Goal: Information Seeking & Learning: Find specific fact

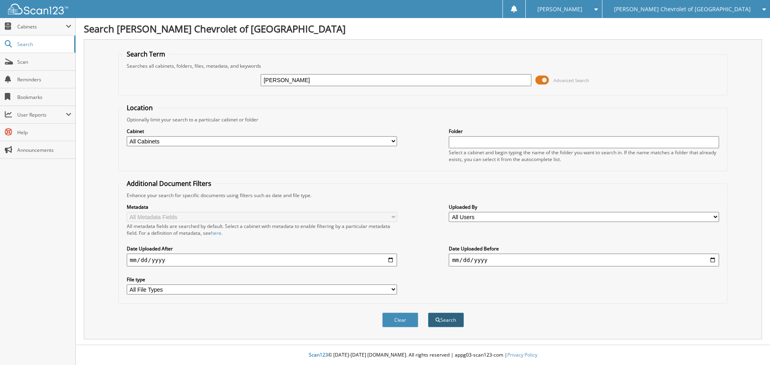
type input "[PERSON_NAME]"
click at [460, 323] on button "Search" at bounding box center [446, 320] width 36 height 15
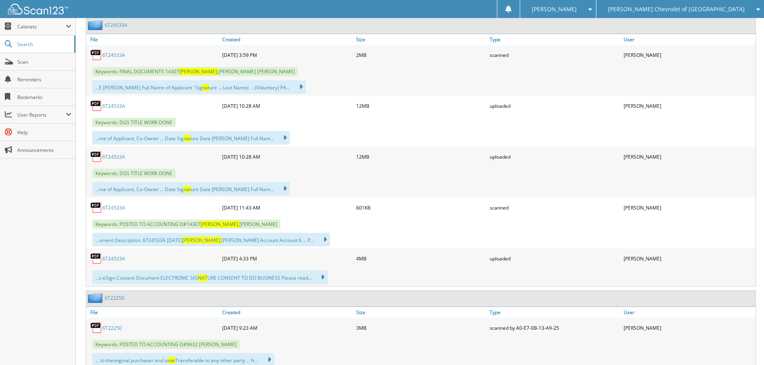
scroll to position [418, 0]
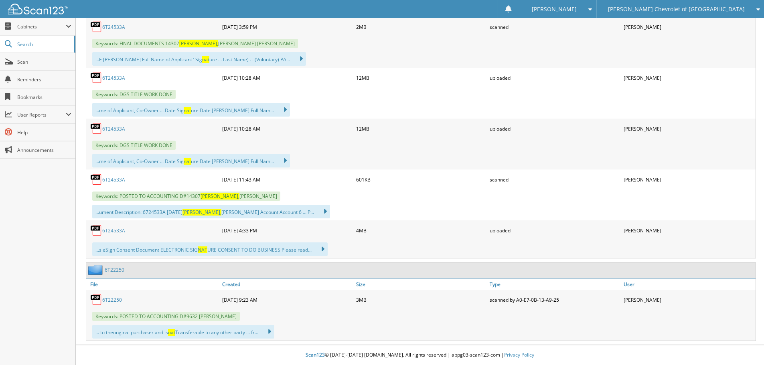
click at [722, 7] on span "[PERSON_NAME] Chevrolet of [GEOGRAPHIC_DATA]" at bounding box center [676, 9] width 137 height 5
click at [693, 47] on div "Keywords: FINAL DOCUMENTS 14307 SPILLE, PATRICIA ANN" at bounding box center [420, 43] width 669 height 13
click at [723, 16] on div "[PERSON_NAME] Chevrolet of [GEOGRAPHIC_DATA]" at bounding box center [680, 9] width 160 height 18
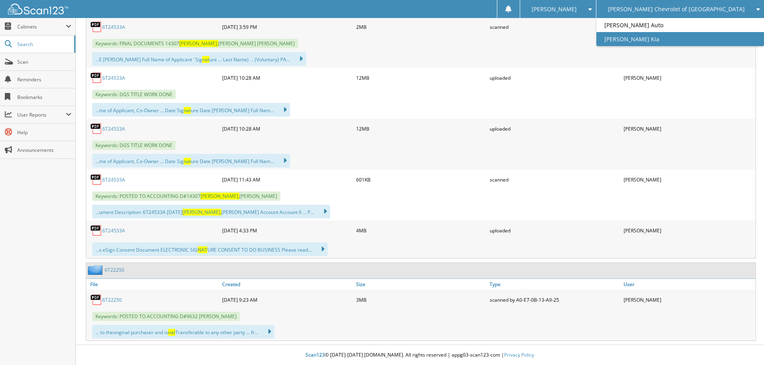
click at [714, 39] on link "[PERSON_NAME] Kia" at bounding box center [680, 39] width 168 height 14
